Goal: Task Accomplishment & Management: Manage account settings

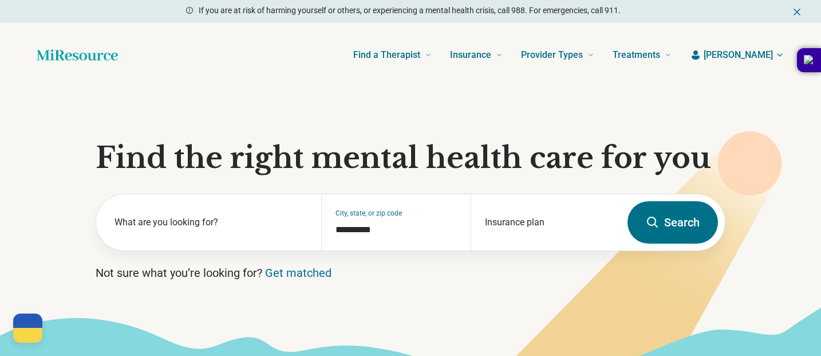
click at [758, 60] on span "[PERSON_NAME]" at bounding box center [738, 55] width 69 height 14
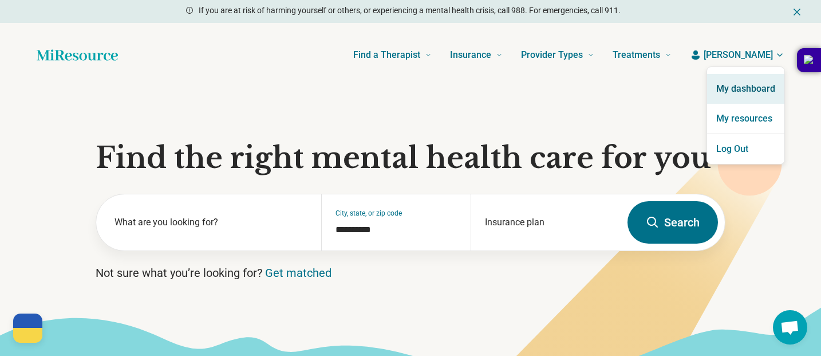
click at [753, 94] on link "My dashboard" at bounding box center [745, 89] width 77 height 30
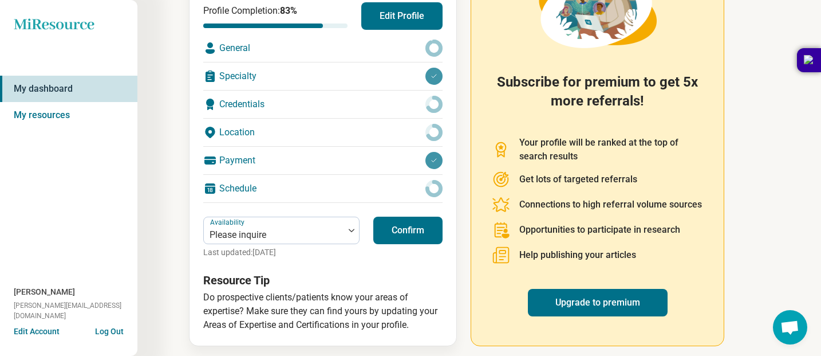
scroll to position [184, 0]
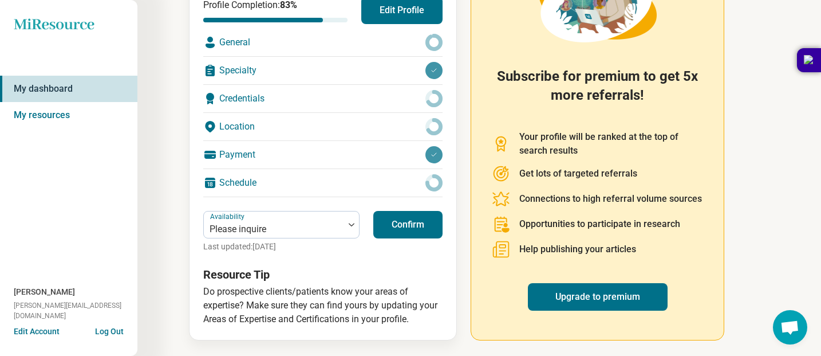
click at [45, 332] on button "Edit Account" at bounding box center [37, 331] width 46 height 12
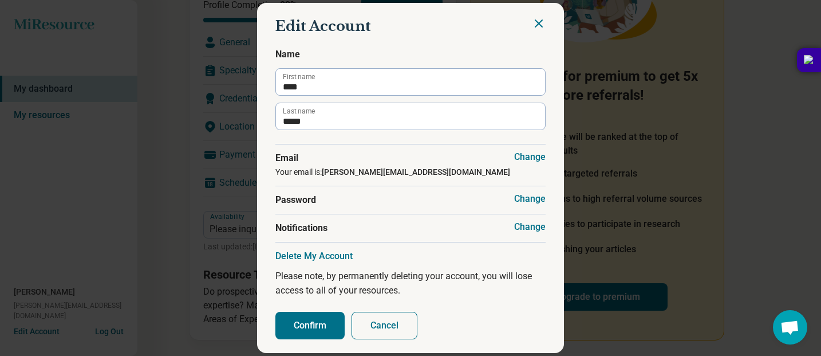
click at [391, 331] on button "Cancel" at bounding box center [385, 324] width 66 height 27
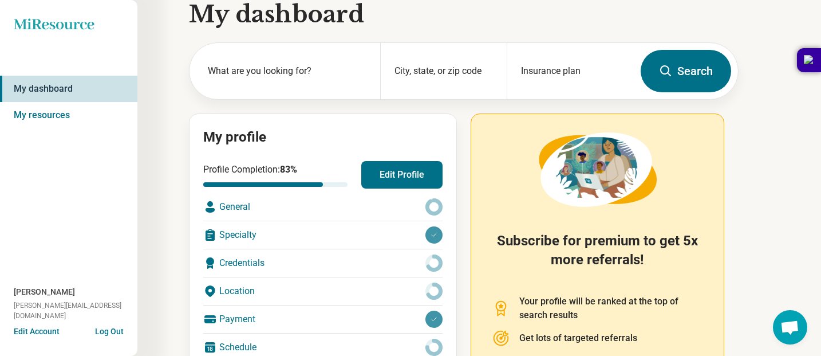
scroll to position [0, 0]
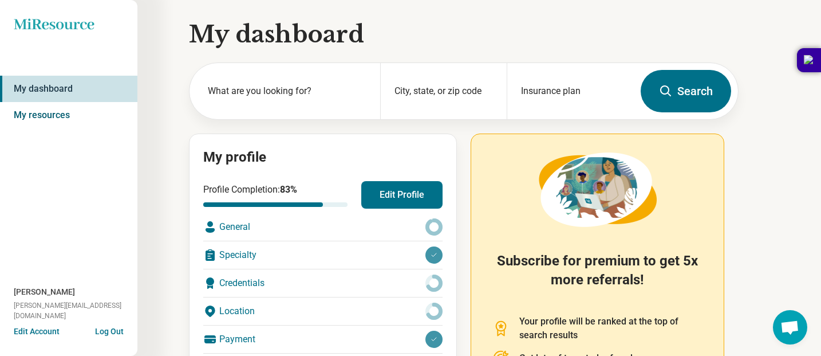
click at [60, 112] on link "My resources" at bounding box center [68, 115] width 137 height 26
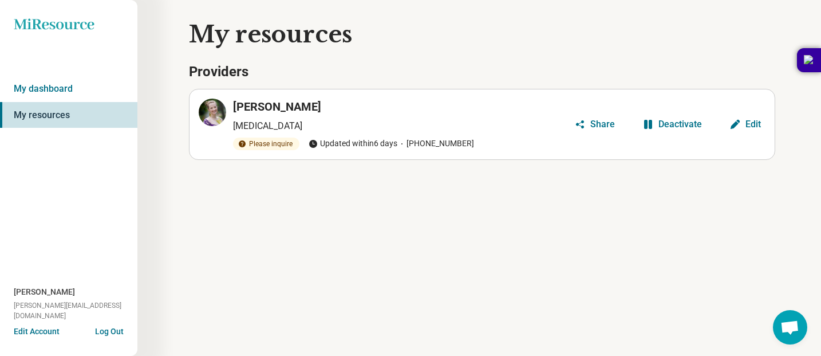
click at [81, 114] on link "My resources" at bounding box center [68, 115] width 137 height 26
click at [35, 85] on link "My dashboard" at bounding box center [68, 89] width 137 height 26
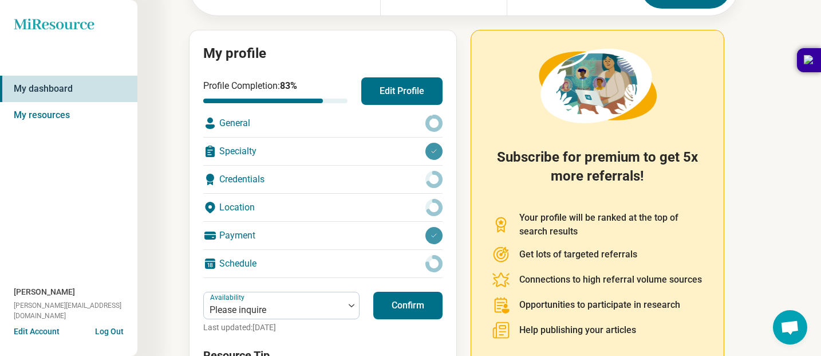
scroll to position [107, 0]
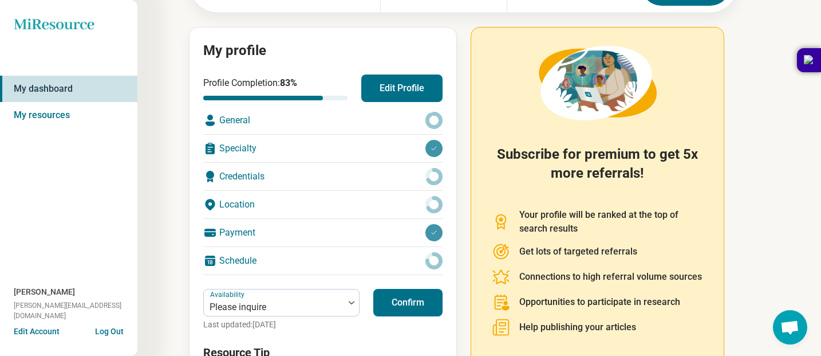
click at [243, 262] on div "Schedule" at bounding box center [322, 260] width 239 height 27
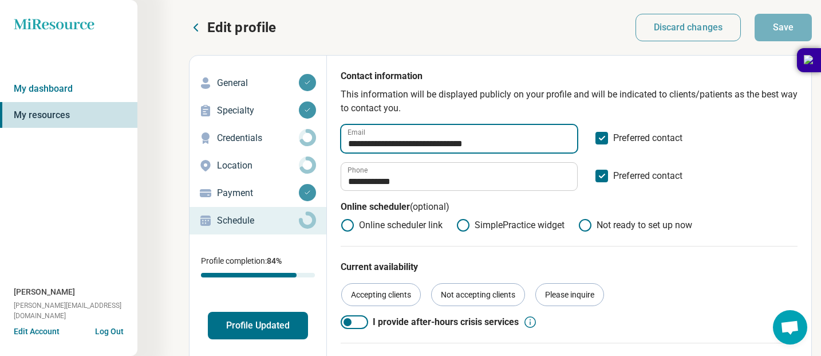
drag, startPoint x: 492, startPoint y: 141, endPoint x: 335, endPoint y: 142, distance: 157.5
type input "**********"
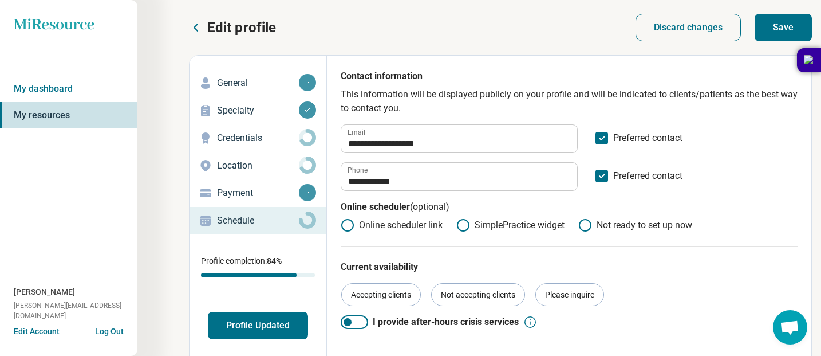
click at [781, 28] on button "Save" at bounding box center [783, 27] width 57 height 27
click at [47, 86] on link "My dashboard" at bounding box center [68, 89] width 137 height 26
